Goal: Task Accomplishment & Management: Use online tool/utility

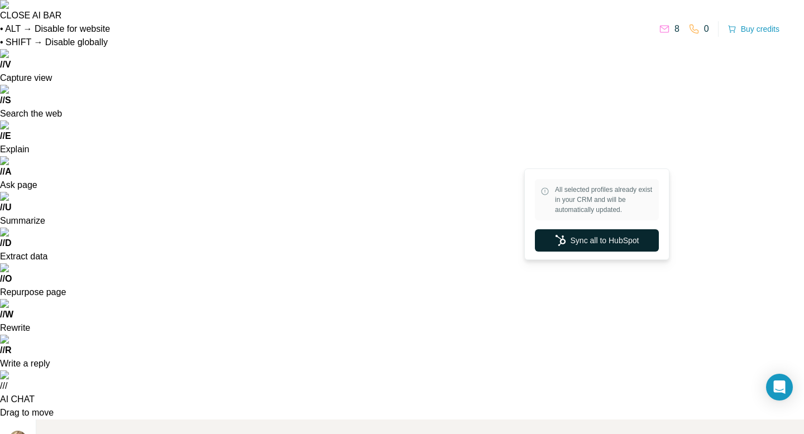
click at [585, 247] on button "Sync all to HubSpot" at bounding box center [597, 240] width 124 height 22
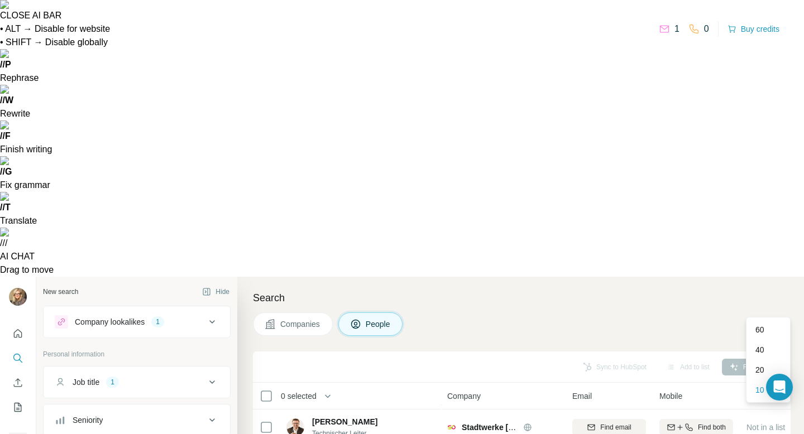
scroll to position [0, 0]
click at [762, 326] on p "60" at bounding box center [759, 329] width 9 height 11
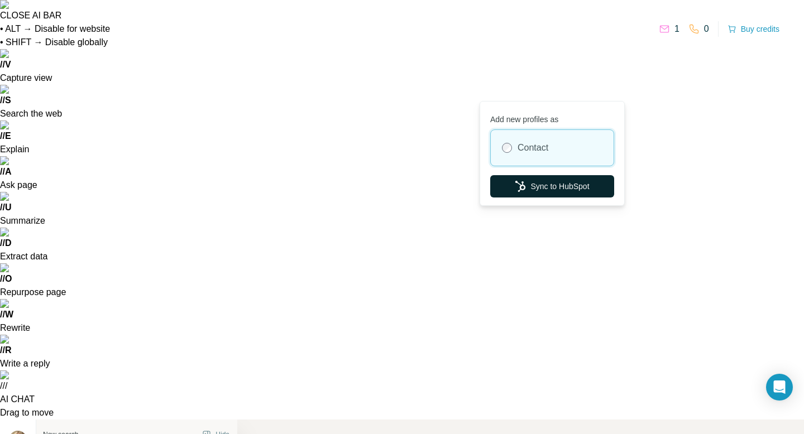
click at [553, 186] on button "Sync to HubSpot" at bounding box center [552, 186] width 124 height 22
